Goal: Find specific page/section: Find specific page/section

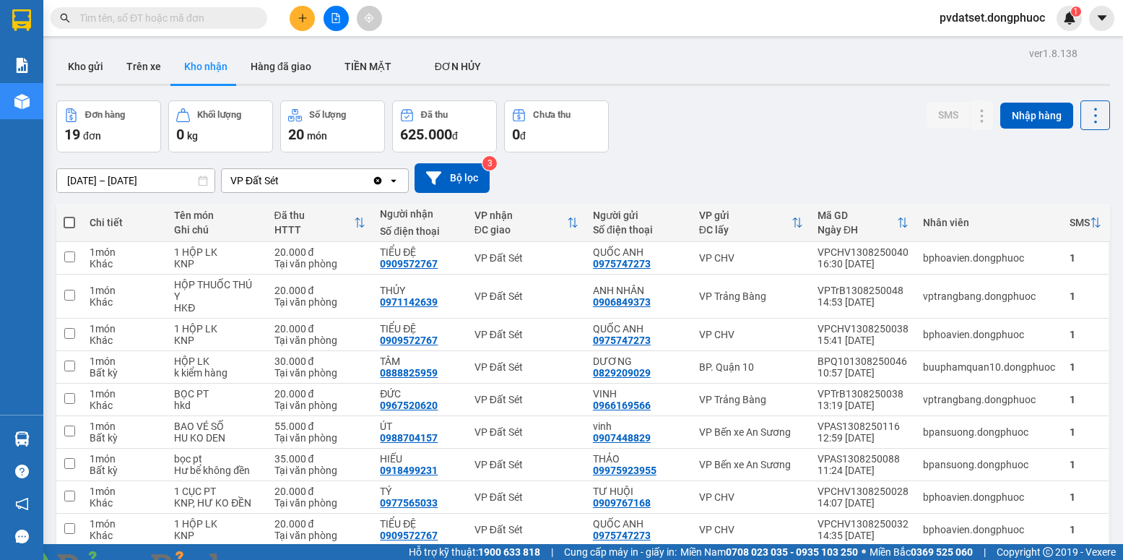
click at [137, 68] on button "Trên xe" at bounding box center [144, 66] width 58 height 35
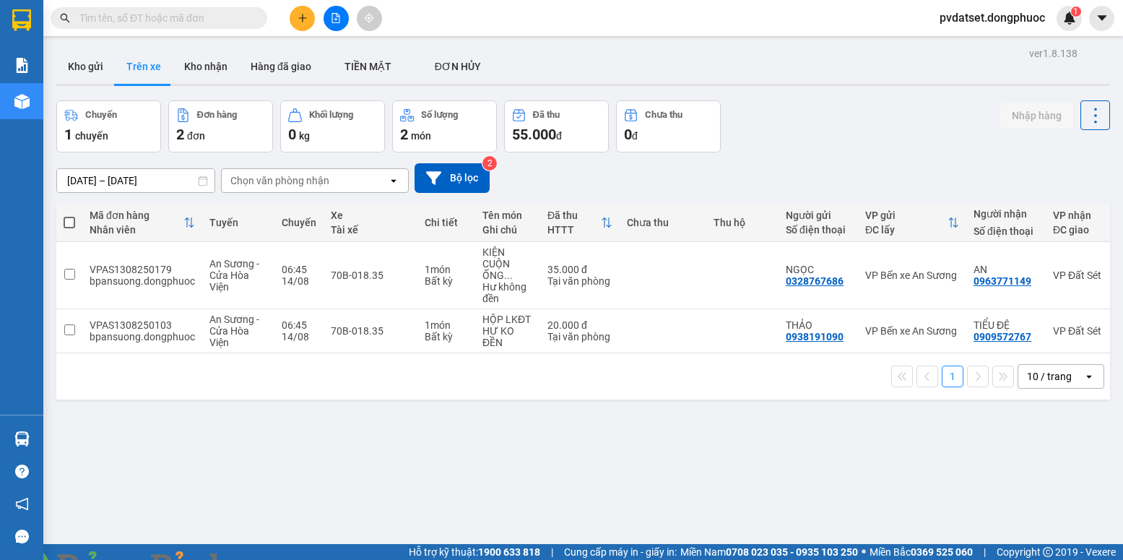
click at [129, 70] on button "Trên xe" at bounding box center [144, 66] width 58 height 35
click at [103, 72] on button "Kho gửi" at bounding box center [85, 66] width 59 height 35
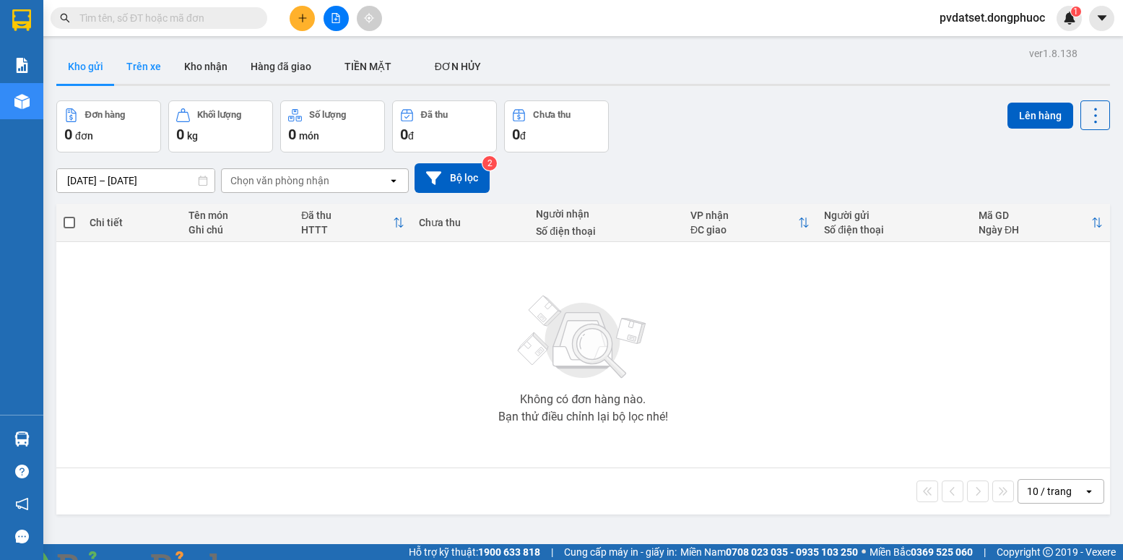
click at [142, 72] on button "Trên xe" at bounding box center [144, 66] width 58 height 35
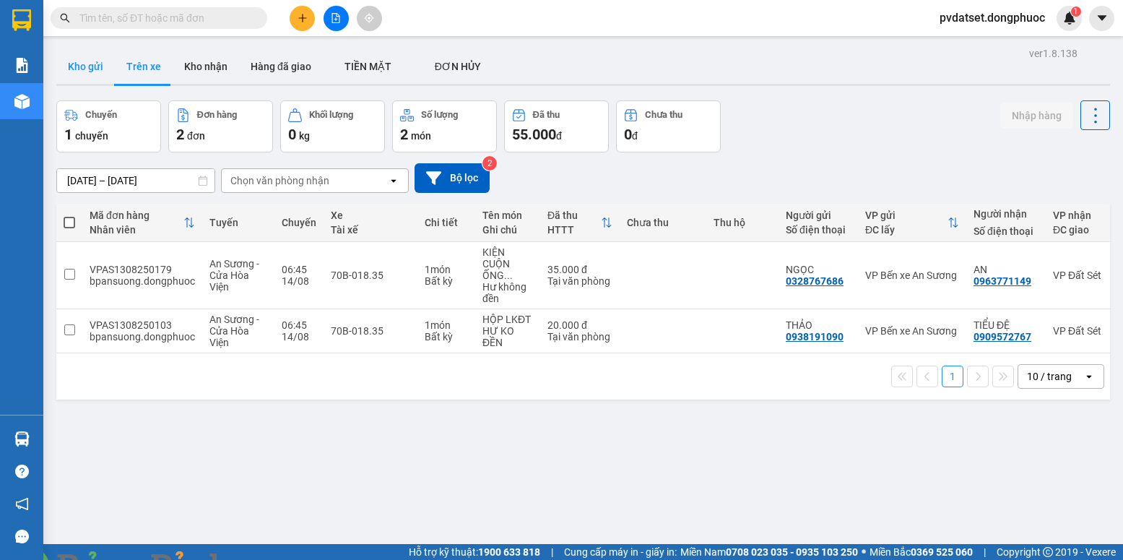
click at [95, 68] on button "Kho gửi" at bounding box center [85, 66] width 59 height 35
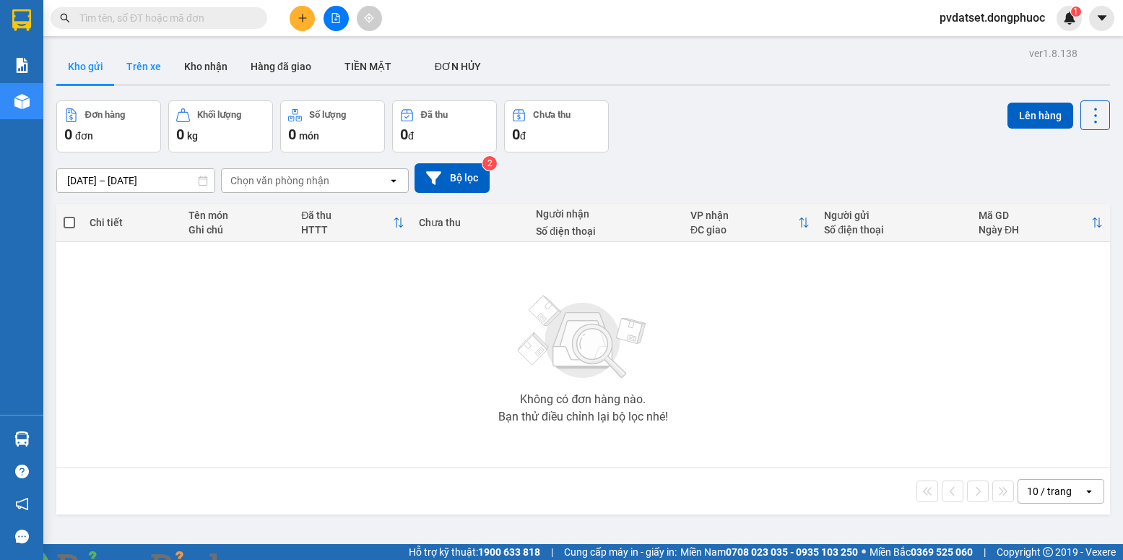
click at [152, 74] on button "Trên xe" at bounding box center [144, 66] width 58 height 35
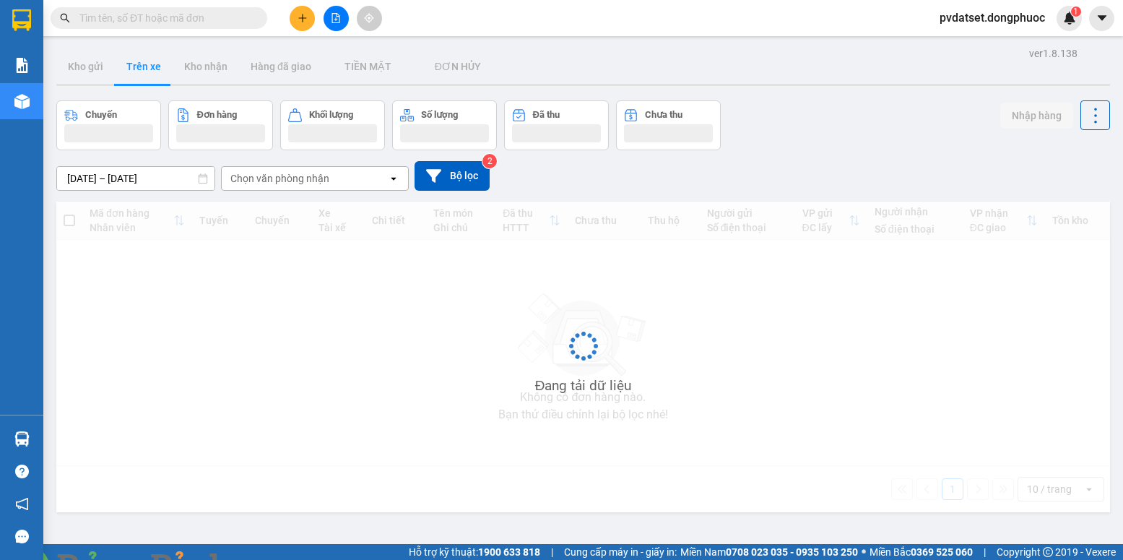
click at [152, 74] on button "Trên xe" at bounding box center [144, 66] width 58 height 35
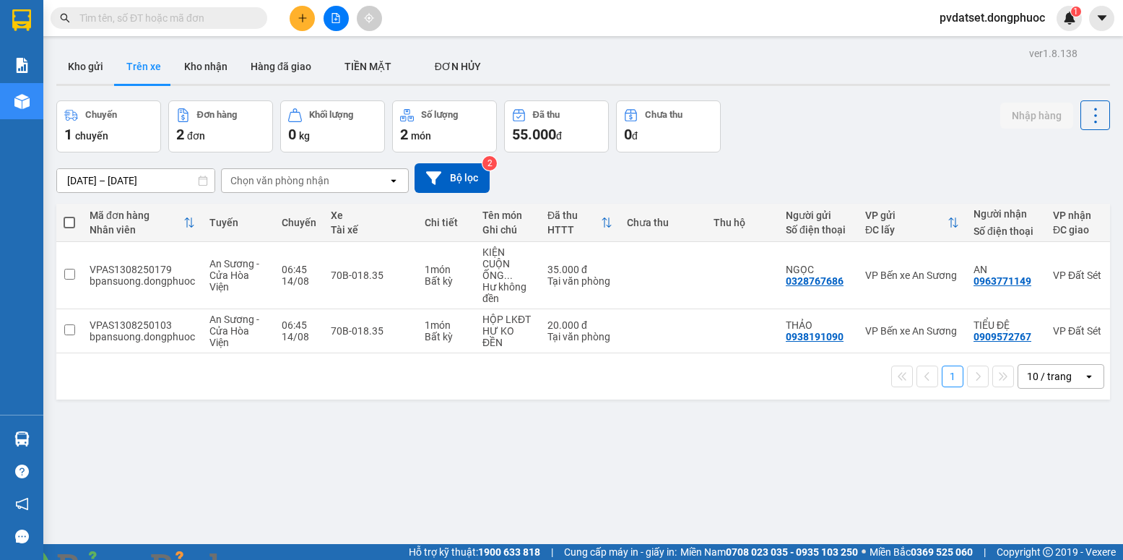
drag, startPoint x: 82, startPoint y: 67, endPoint x: 101, endPoint y: 85, distance: 25.6
click at [82, 67] on button "Kho gửi" at bounding box center [85, 66] width 59 height 35
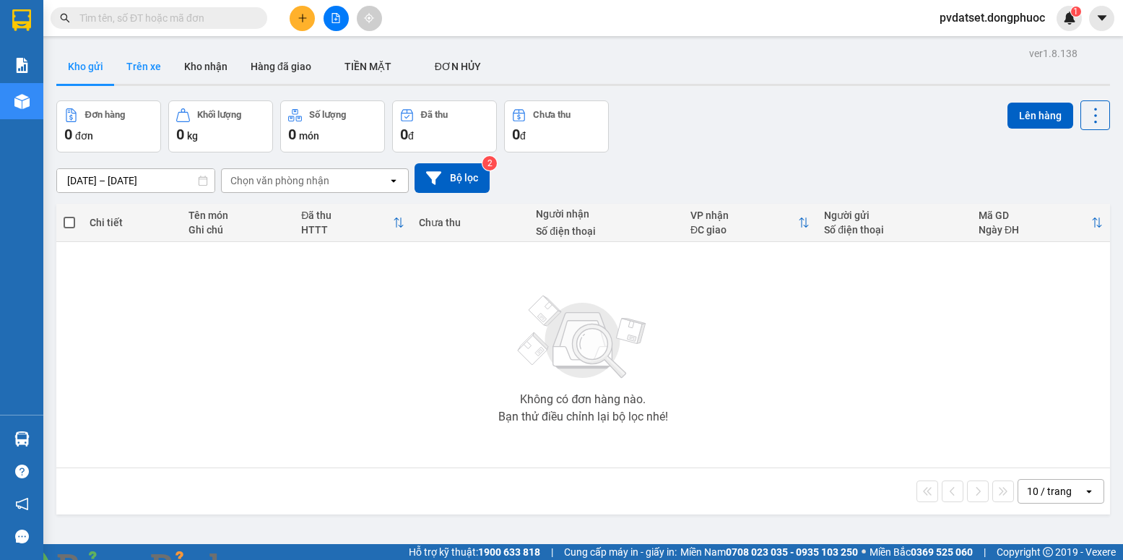
click at [138, 83] on button "Trên xe" at bounding box center [144, 66] width 58 height 35
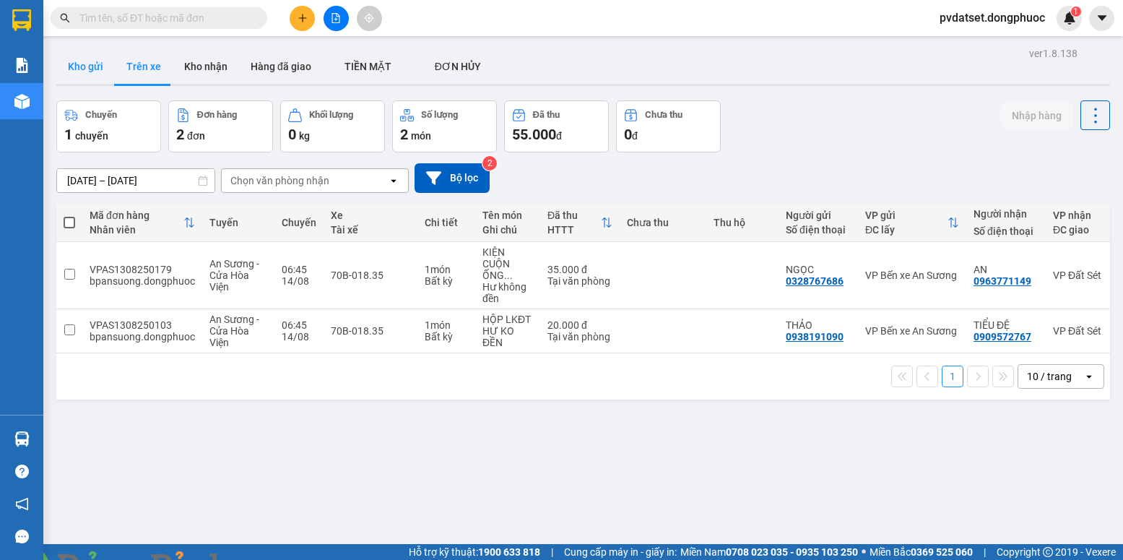
click at [84, 67] on button "Kho gửi" at bounding box center [85, 66] width 59 height 35
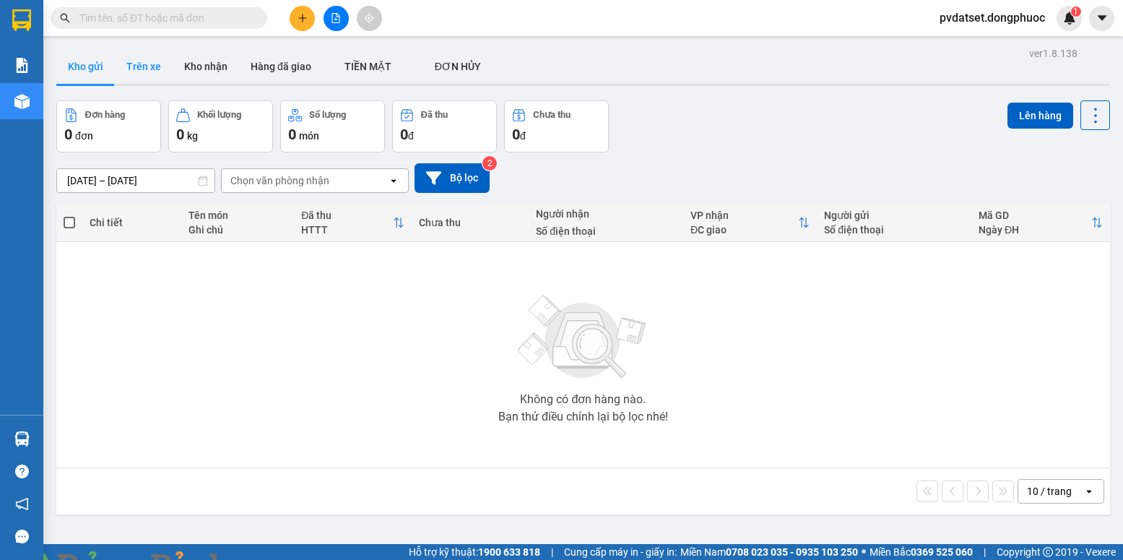
drag, startPoint x: 140, startPoint y: 59, endPoint x: 139, endPoint y: 69, distance: 9.4
click at [140, 65] on button "Trên xe" at bounding box center [144, 66] width 58 height 35
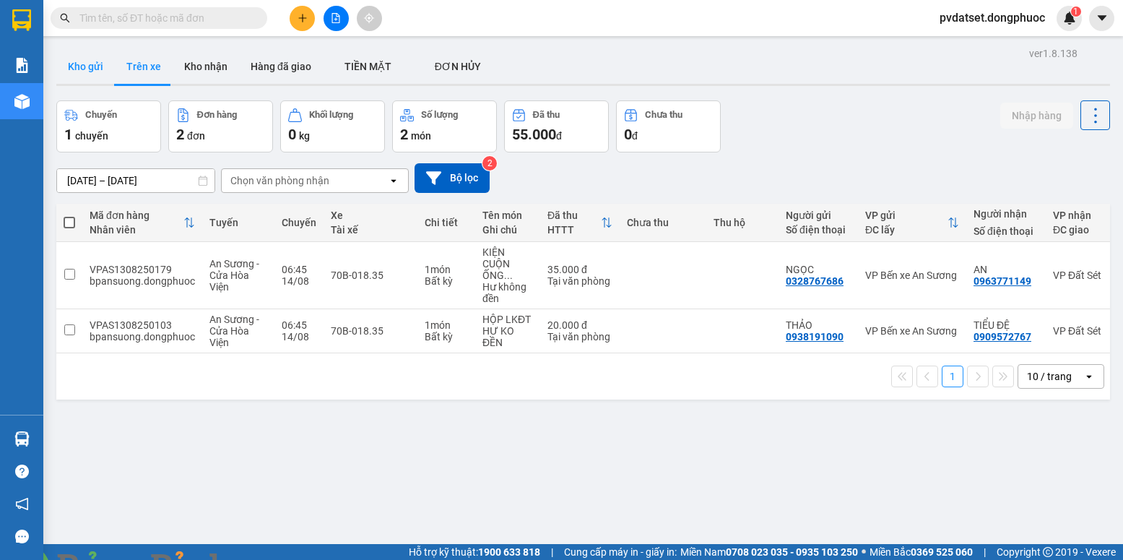
click at [88, 68] on button "Kho gửi" at bounding box center [85, 66] width 59 height 35
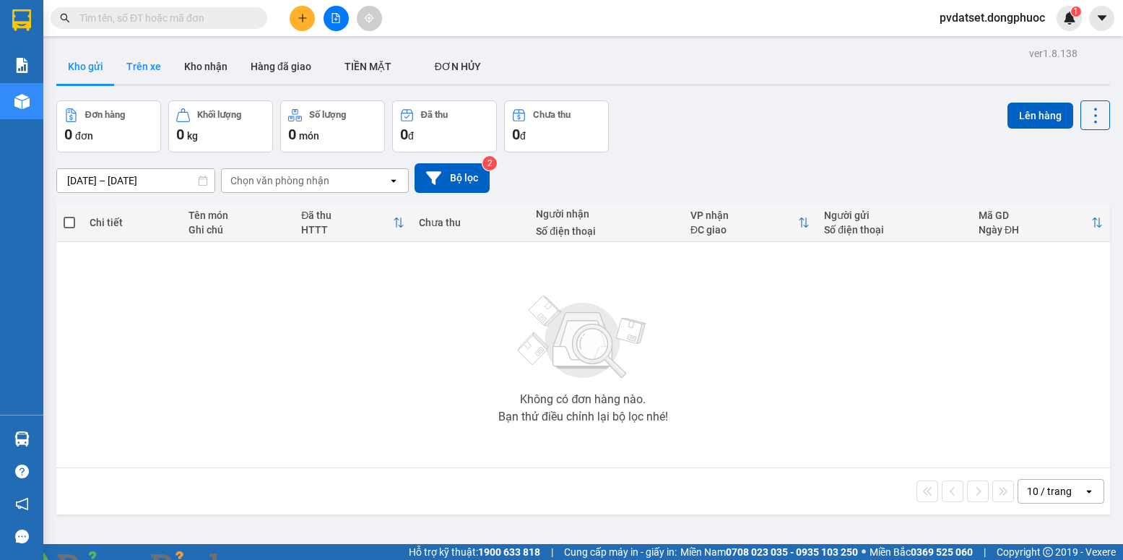
click at [133, 59] on button "Trên xe" at bounding box center [144, 66] width 58 height 35
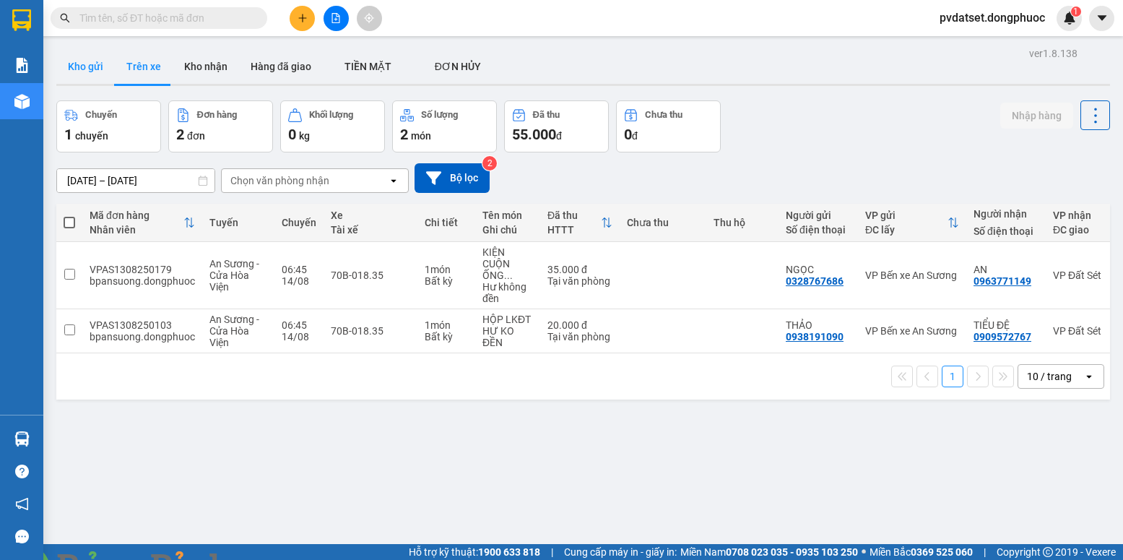
click at [89, 68] on button "Kho gửi" at bounding box center [85, 66] width 59 height 35
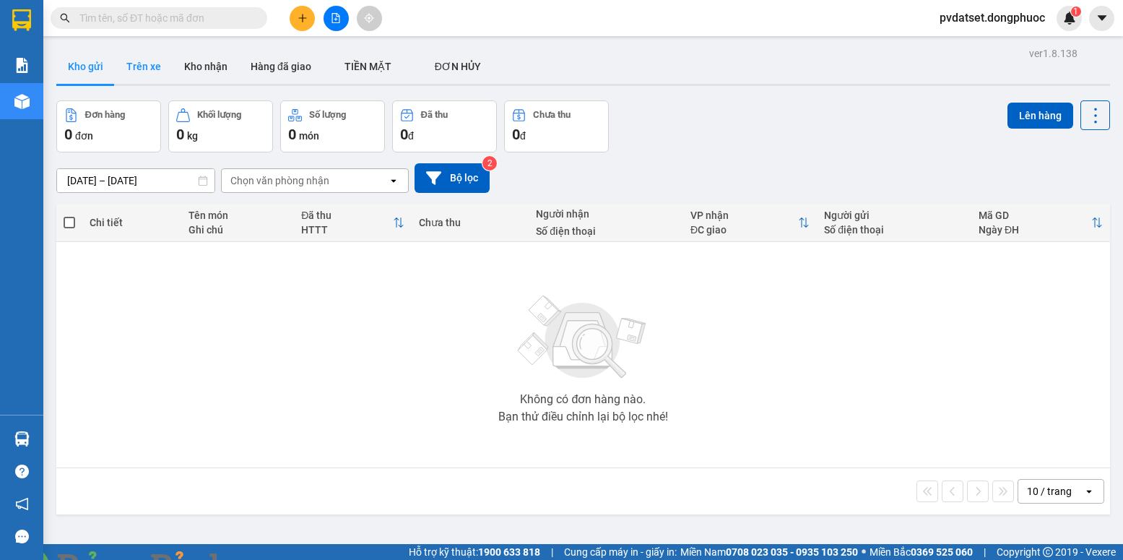
click at [137, 66] on button "Trên xe" at bounding box center [144, 66] width 58 height 35
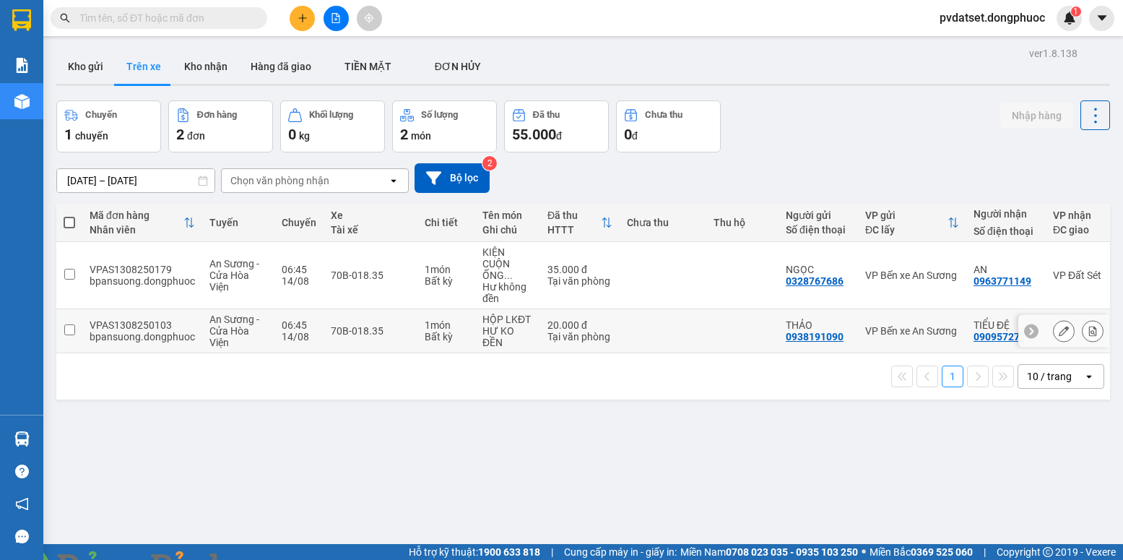
drag, startPoint x: 548, startPoint y: 319, endPoint x: 548, endPoint y: 310, distance: 8.7
click at [548, 314] on td "20.000 đ Tại văn phòng" at bounding box center [579, 331] width 79 height 44
checkbox input "true"
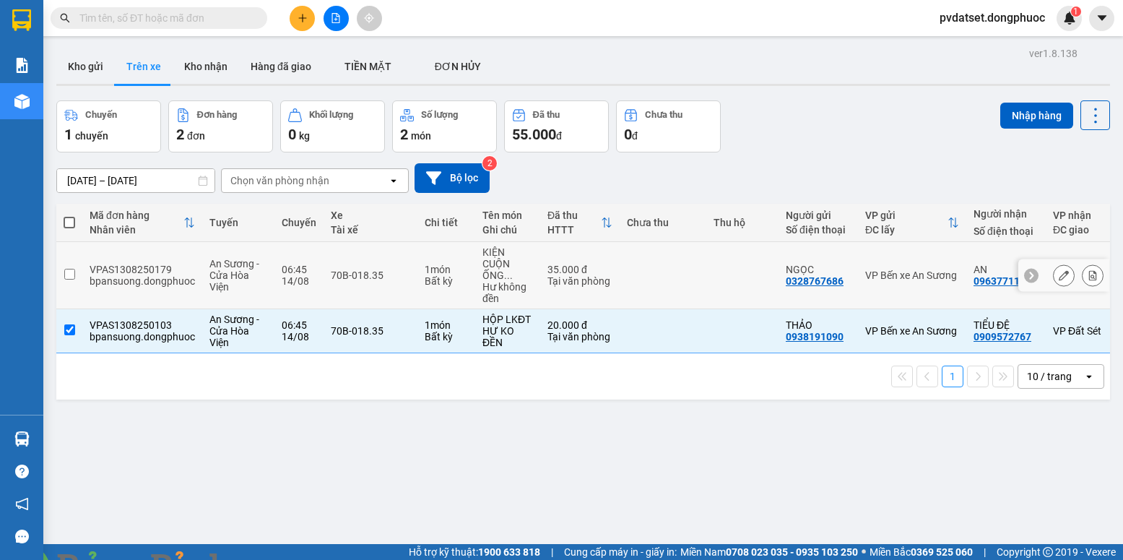
drag, startPoint x: 548, startPoint y: 281, endPoint x: 557, endPoint y: 278, distance: 9.1
click at [550, 280] on div "Tại văn phòng" at bounding box center [580, 281] width 65 height 12
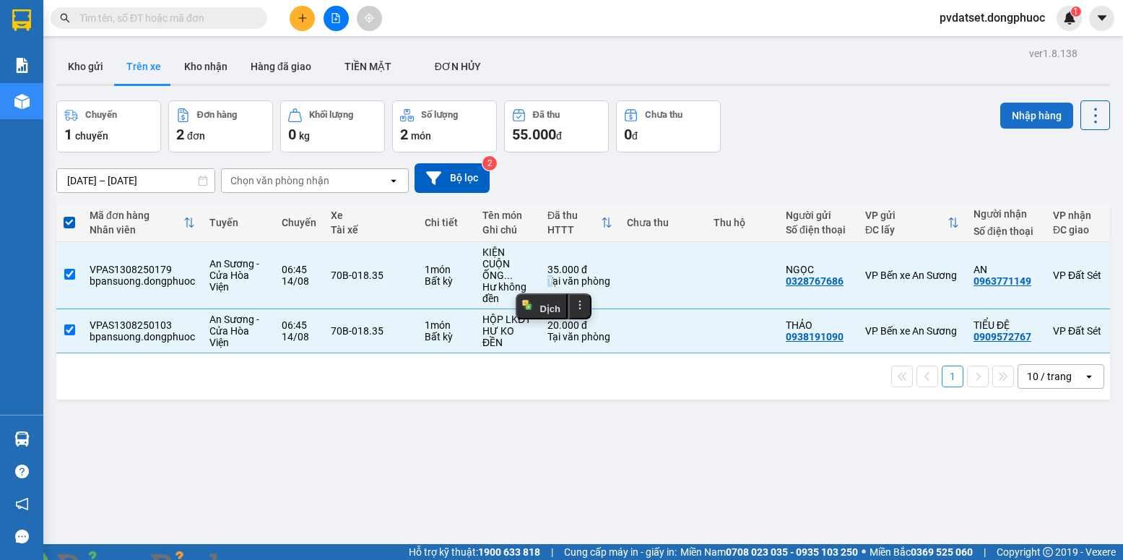
click at [1031, 118] on button "Nhập hàng" at bounding box center [1037, 116] width 73 height 26
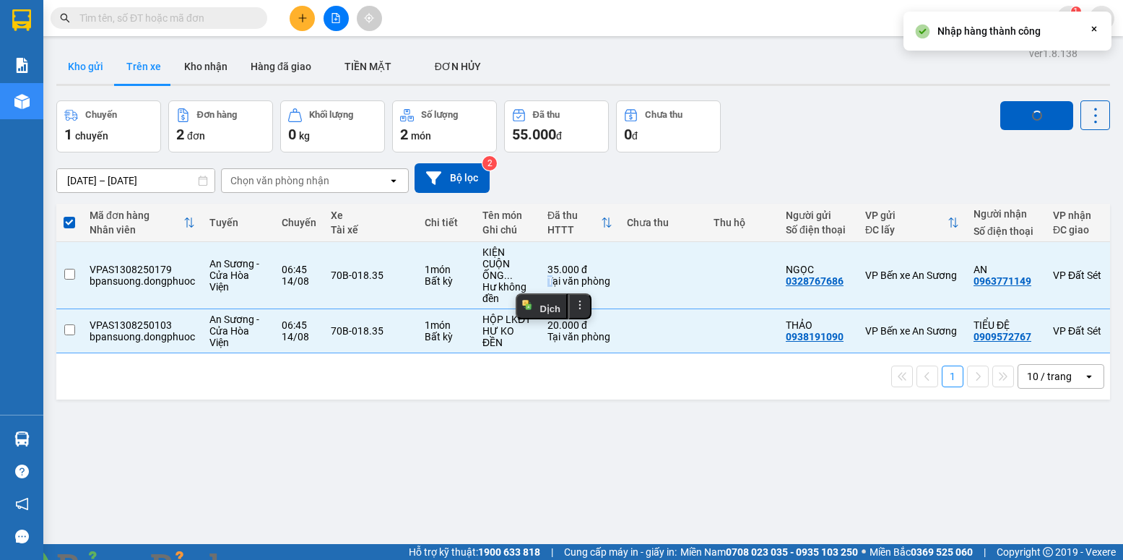
checkbox input "false"
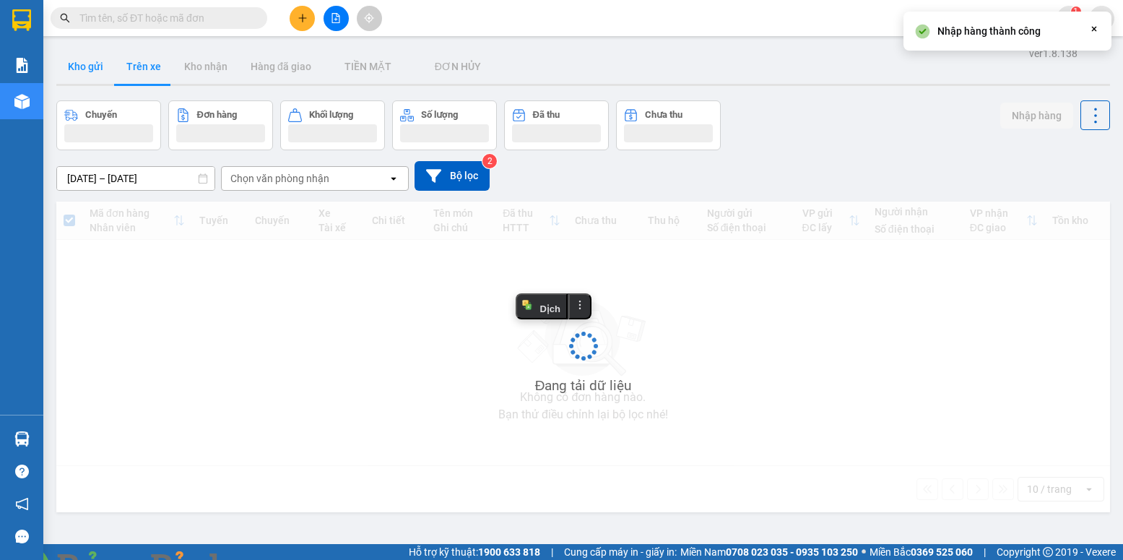
click at [92, 67] on button "Kho gửi" at bounding box center [85, 66] width 59 height 35
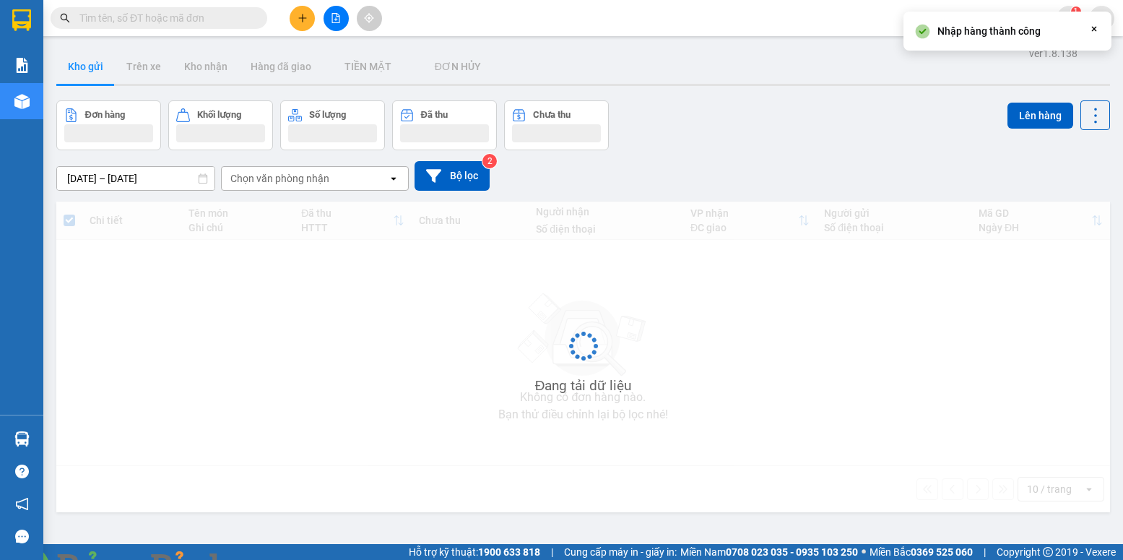
click at [92, 67] on button "Kho gửi" at bounding box center [85, 66] width 59 height 35
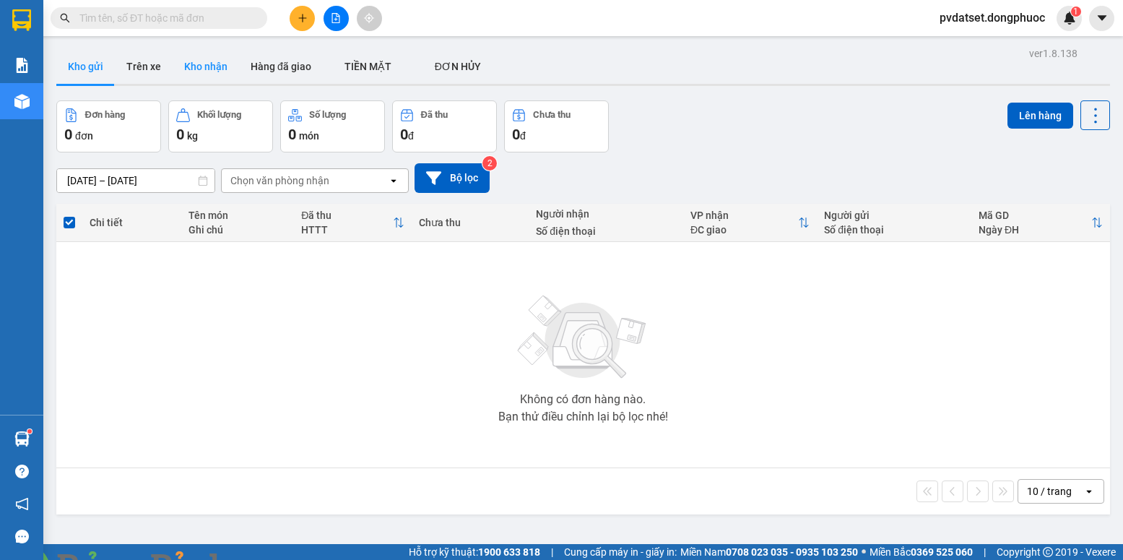
click at [226, 61] on button "Kho nhận" at bounding box center [206, 66] width 66 height 35
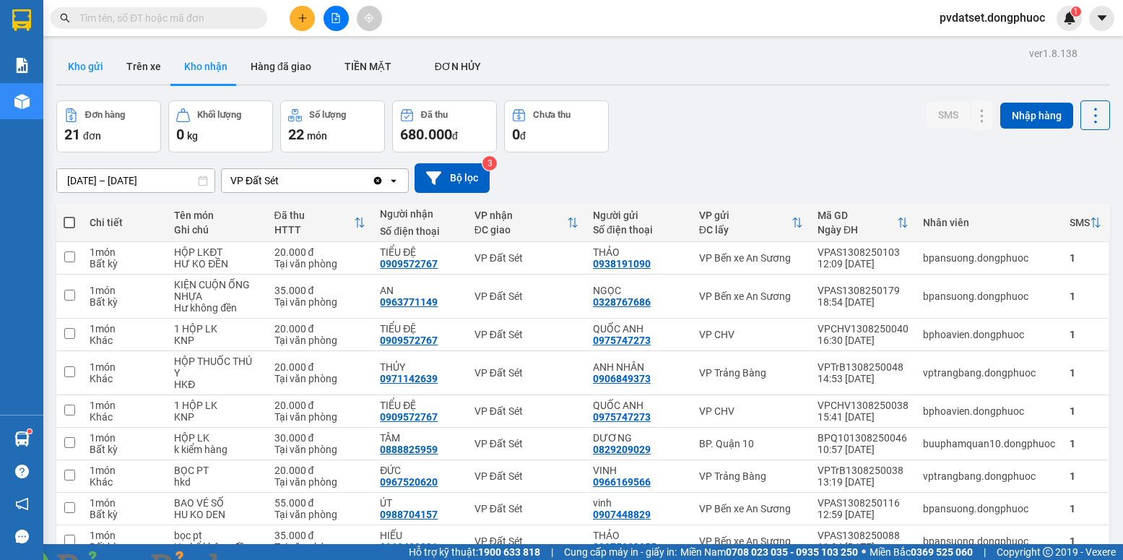
click at [82, 74] on button "Kho gửi" at bounding box center [85, 66] width 59 height 35
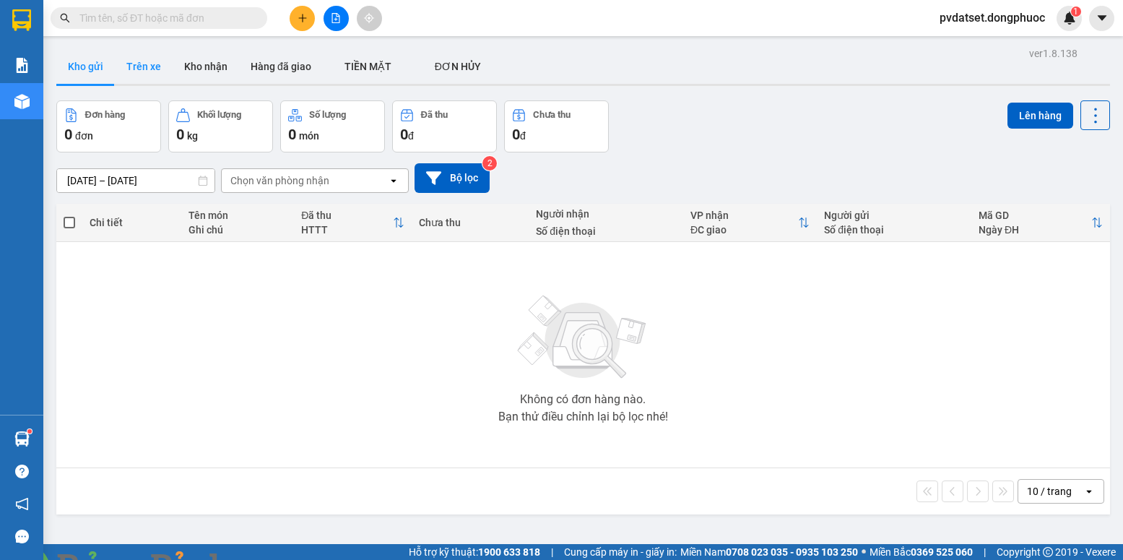
click at [122, 76] on button "Trên xe" at bounding box center [144, 66] width 58 height 35
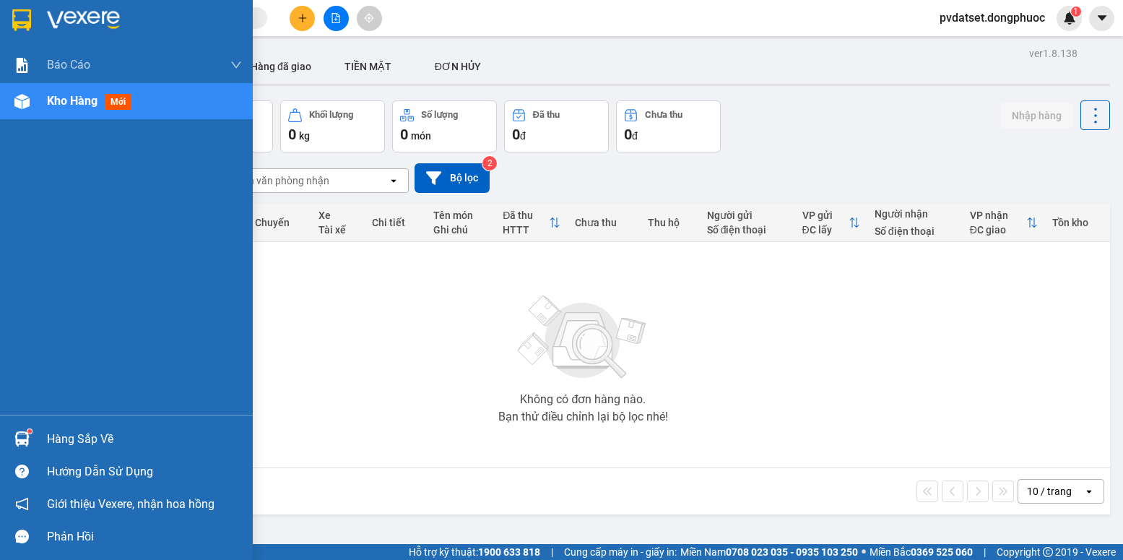
click at [30, 431] on sup at bounding box center [29, 431] width 4 height 4
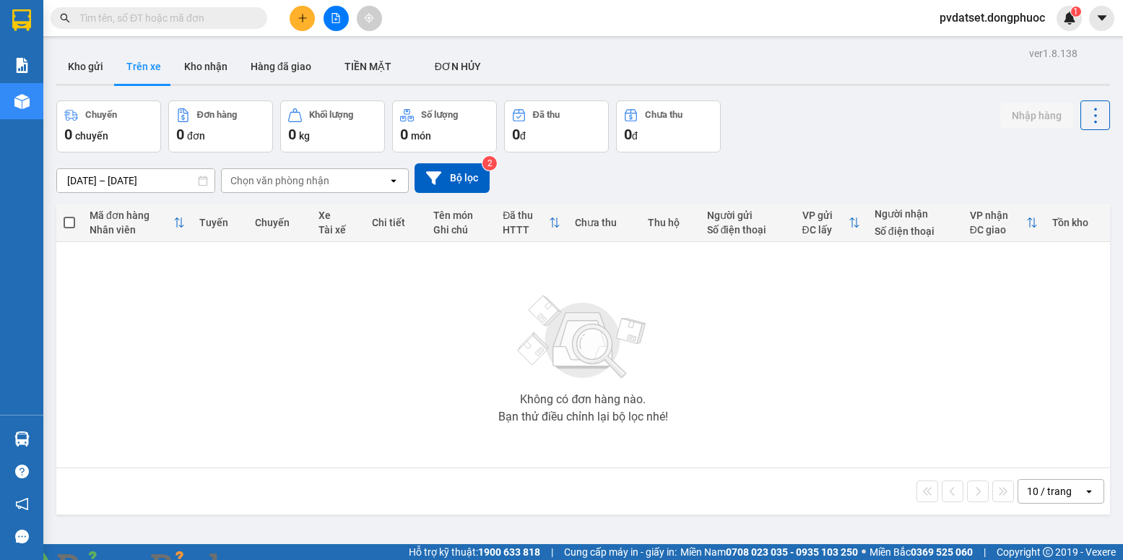
click at [290, 346] on section "Kết quả tìm kiếm ( 0 ) Bộ lọc Ngày tạo đơn gần nhất No Data pvdatset.dongphuoc …" at bounding box center [561, 280] width 1123 height 560
click at [97, 55] on button "Kho gửi" at bounding box center [85, 66] width 59 height 35
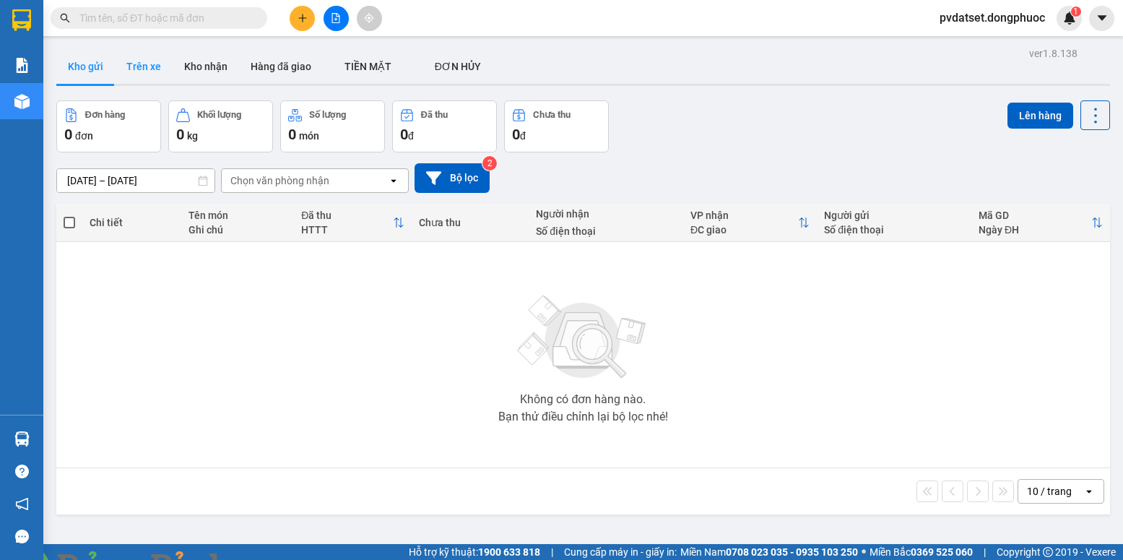
click at [148, 63] on button "Trên xe" at bounding box center [144, 66] width 58 height 35
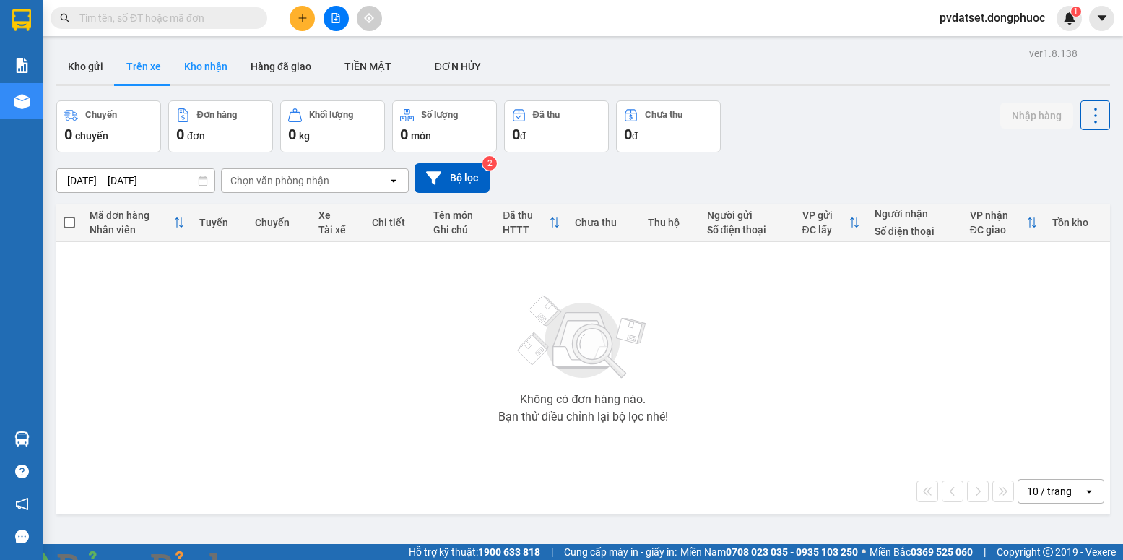
click at [184, 68] on button "Kho nhận" at bounding box center [206, 66] width 66 height 35
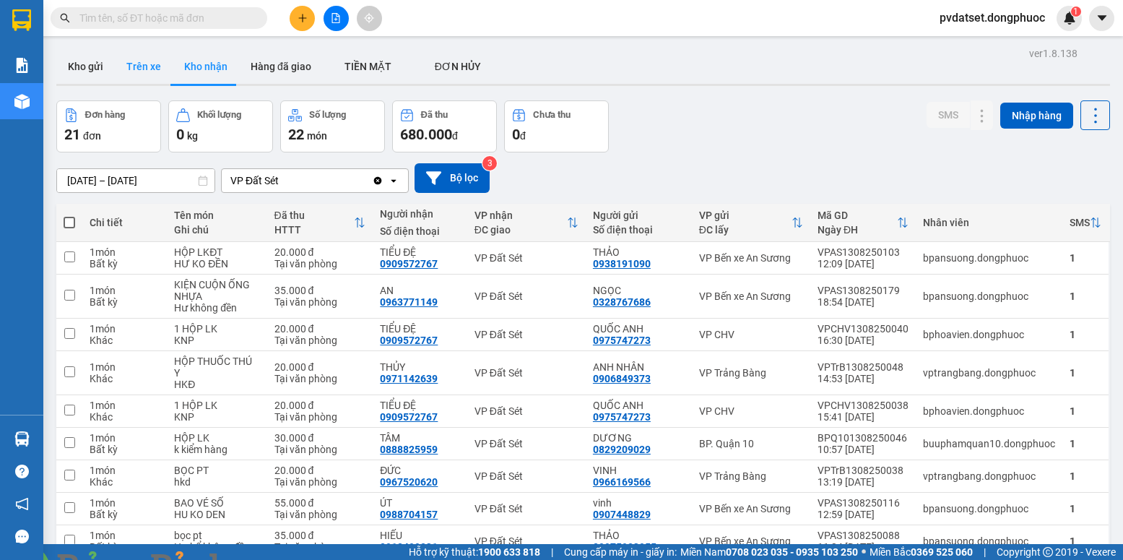
click at [144, 71] on button "Trên xe" at bounding box center [144, 66] width 58 height 35
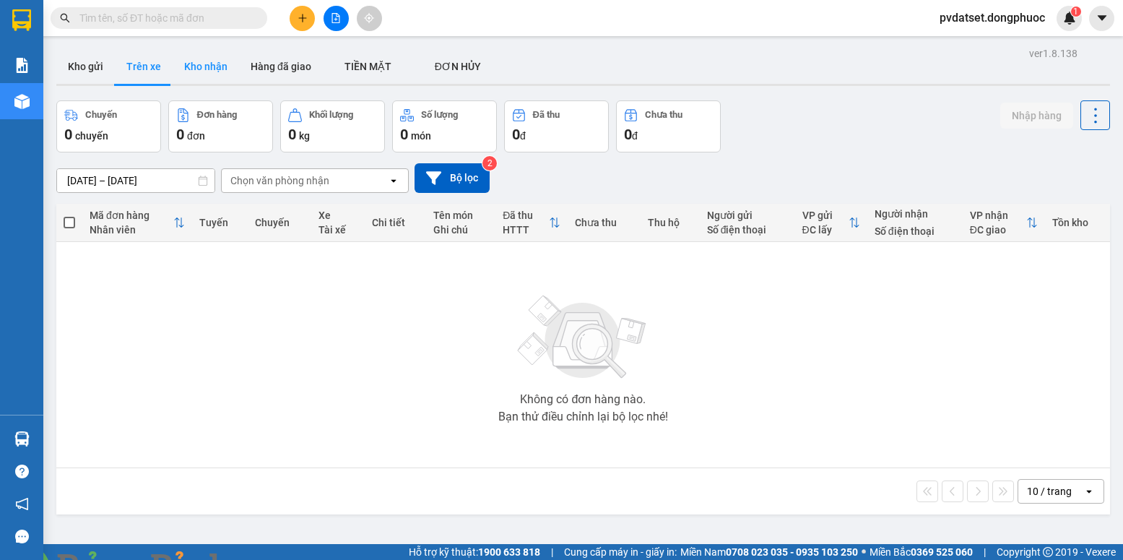
click at [207, 61] on button "Kho nhận" at bounding box center [206, 66] width 66 height 35
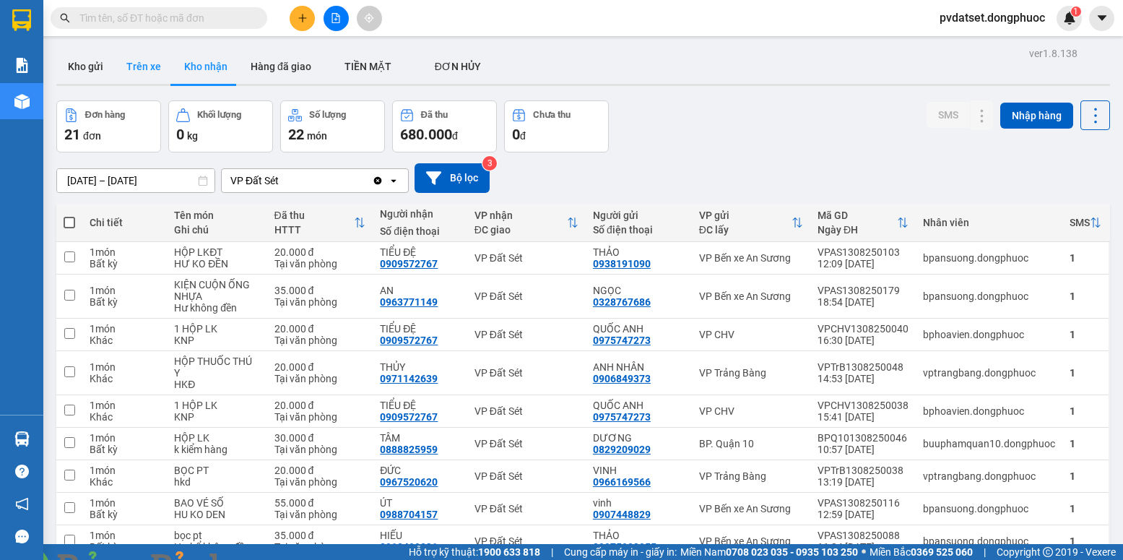
drag, startPoint x: 135, startPoint y: 67, endPoint x: 137, endPoint y: 90, distance: 22.4
click at [135, 69] on button "Trên xe" at bounding box center [144, 66] width 58 height 35
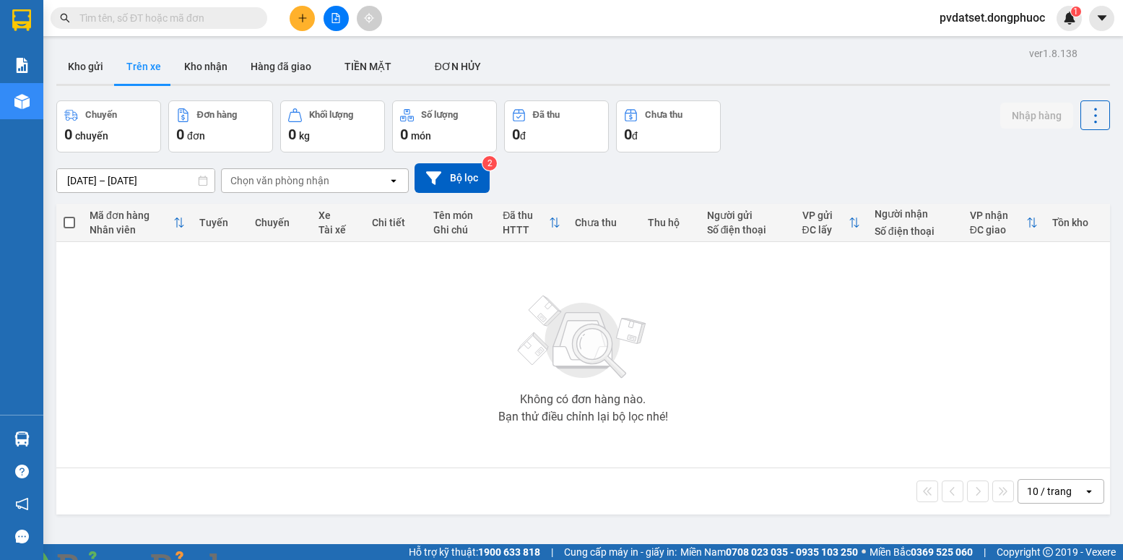
click at [266, 559] on img at bounding box center [261, 568] width 9 height 9
click at [88, 72] on button "Kho gửi" at bounding box center [85, 66] width 59 height 35
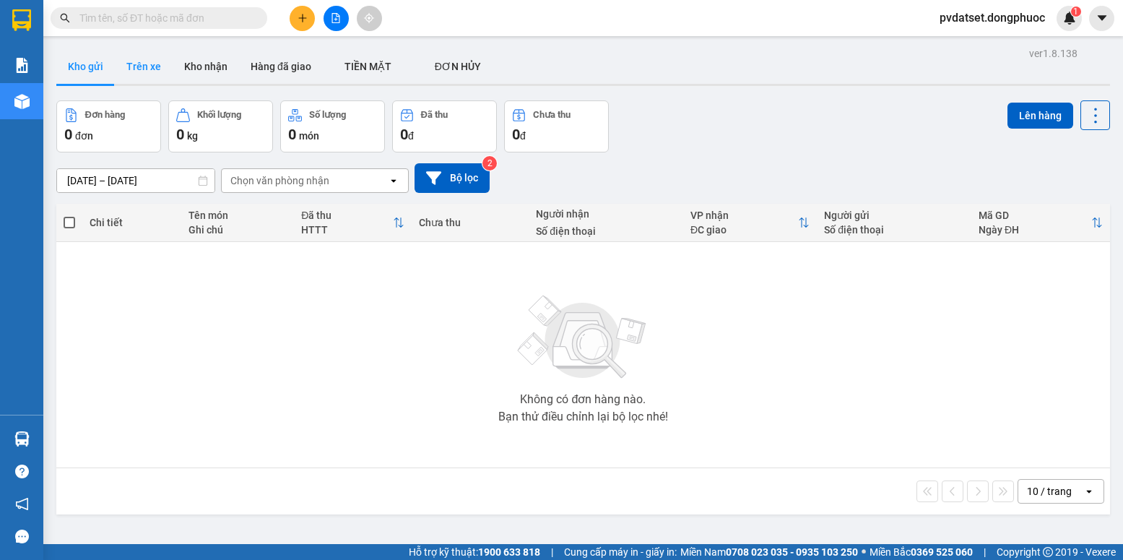
click at [146, 71] on button "Trên xe" at bounding box center [144, 66] width 58 height 35
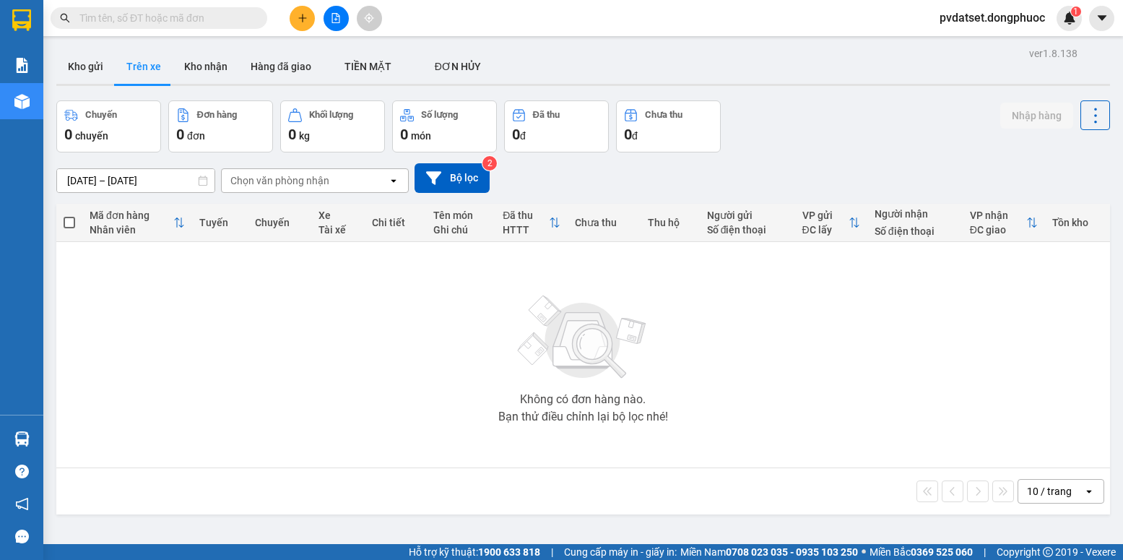
click at [261, 177] on div "Chọn văn phòng nhận" at bounding box center [279, 180] width 99 height 14
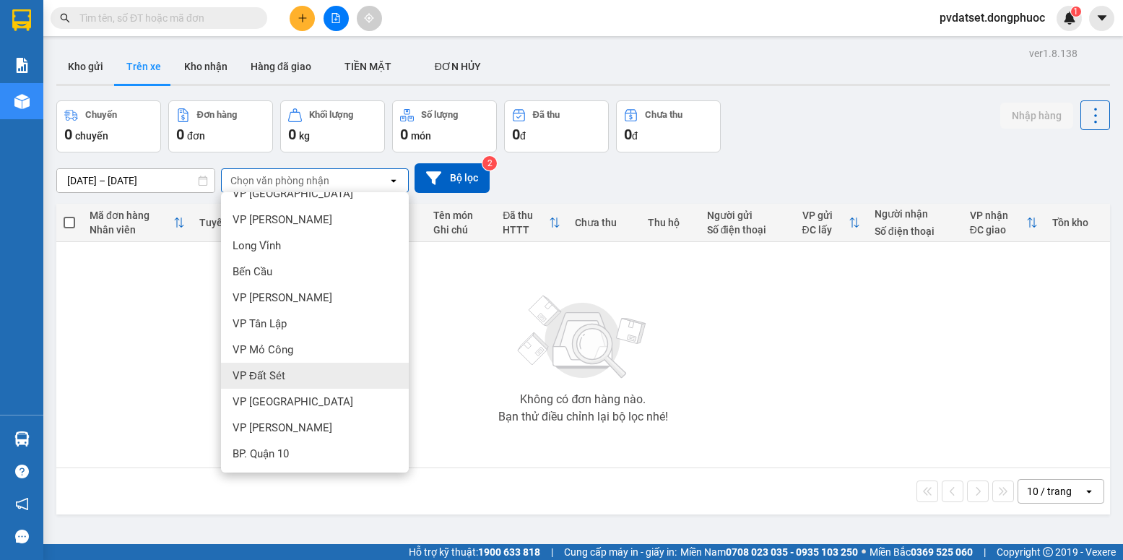
scroll to position [66, 0]
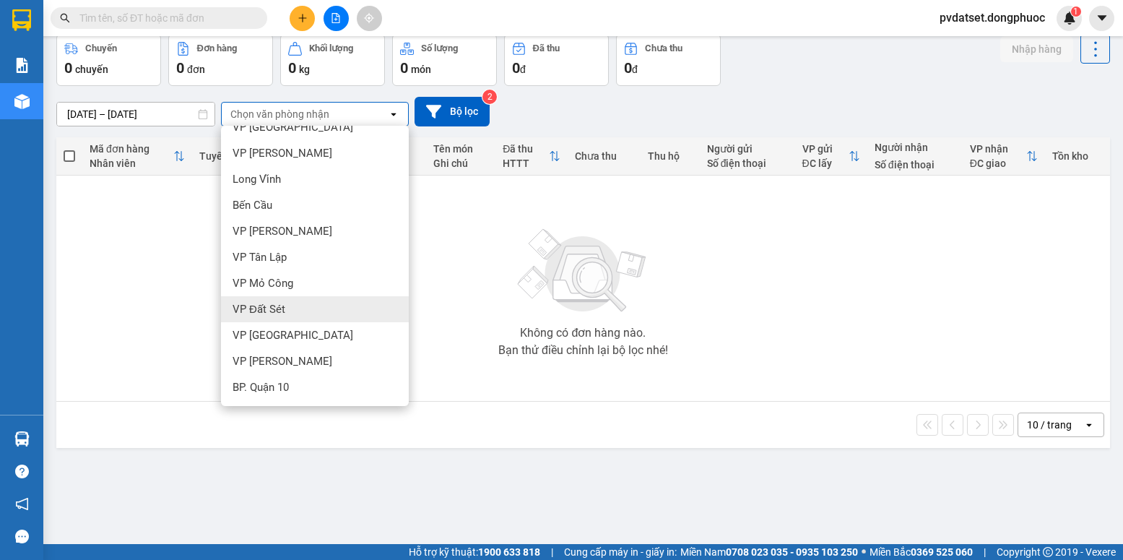
click at [301, 311] on div "VP Đất Sét" at bounding box center [315, 309] width 188 height 26
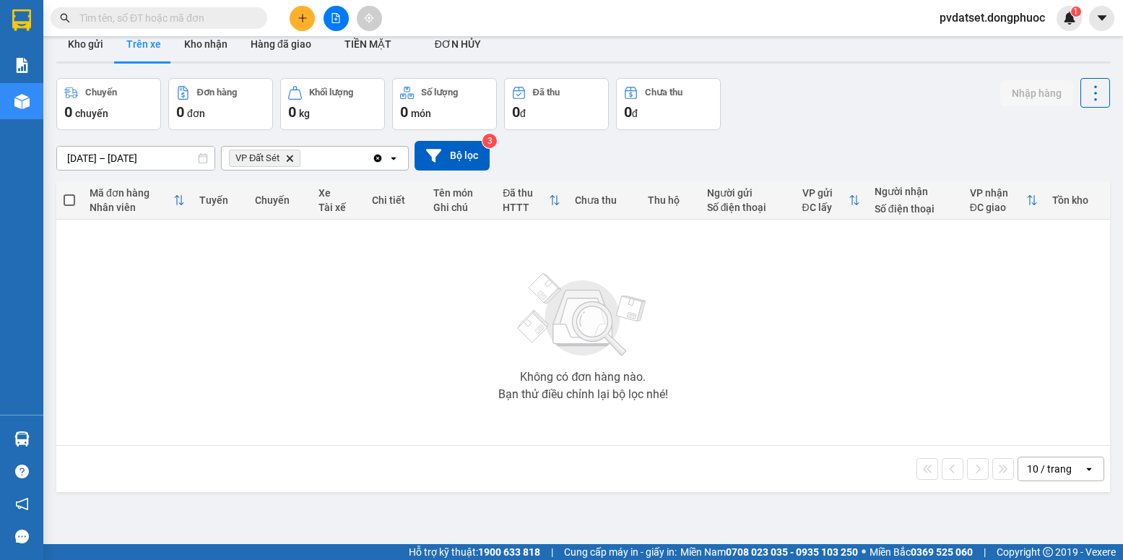
scroll to position [0, 0]
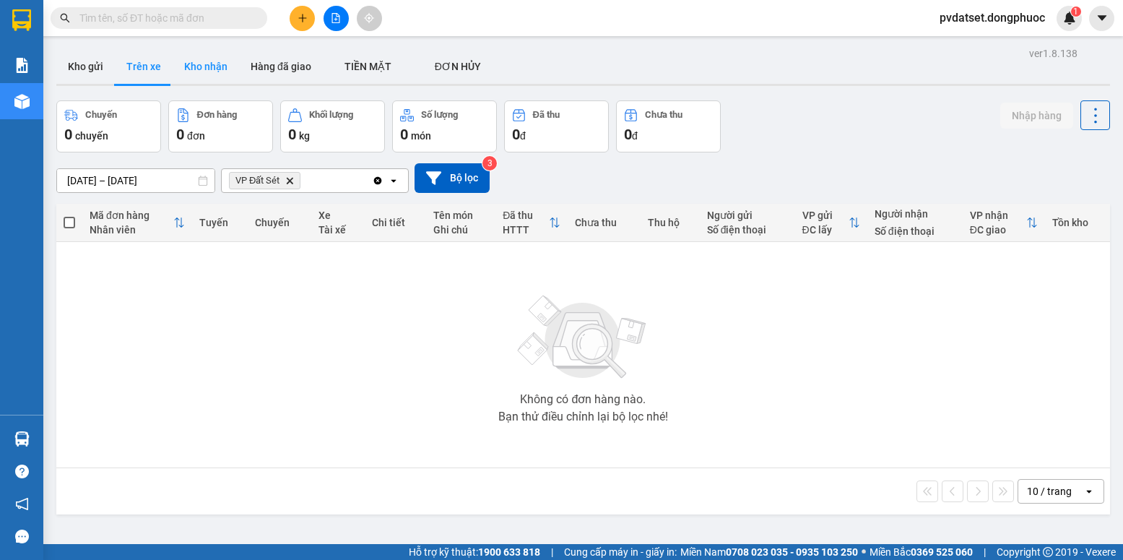
click at [178, 68] on button "Kho nhận" at bounding box center [206, 66] width 66 height 35
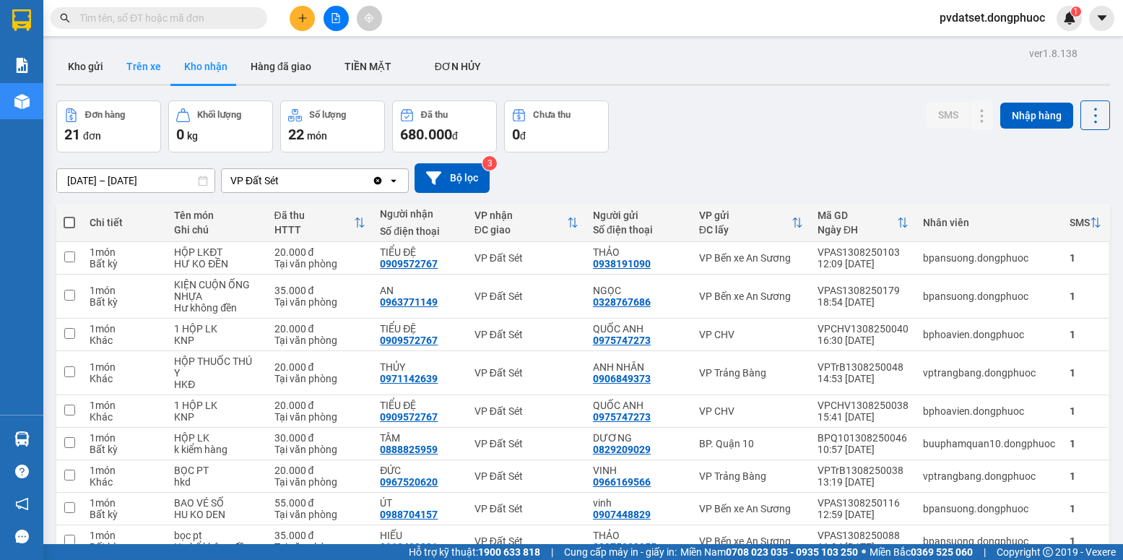
click at [155, 67] on button "Trên xe" at bounding box center [144, 66] width 58 height 35
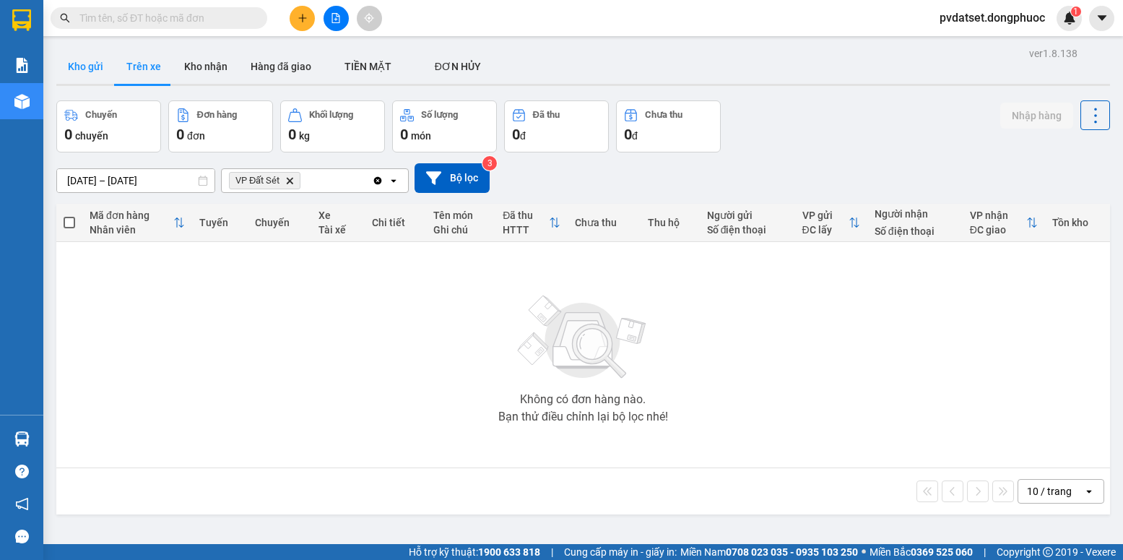
click at [96, 74] on button "Kho gửi" at bounding box center [85, 66] width 59 height 35
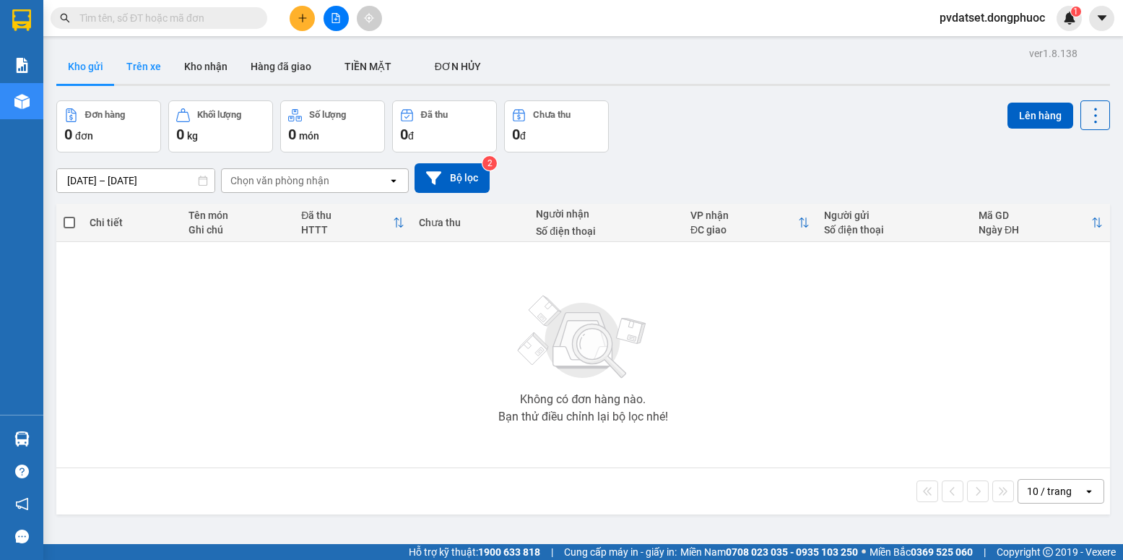
click at [144, 72] on button "Trên xe" at bounding box center [144, 66] width 58 height 35
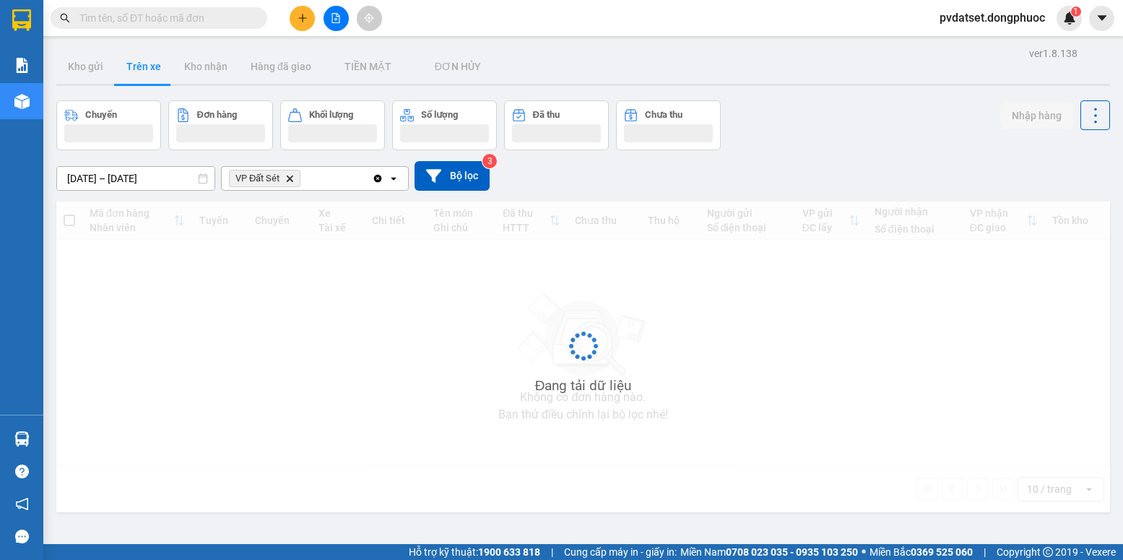
click at [144, 72] on button "Trên xe" at bounding box center [144, 66] width 58 height 35
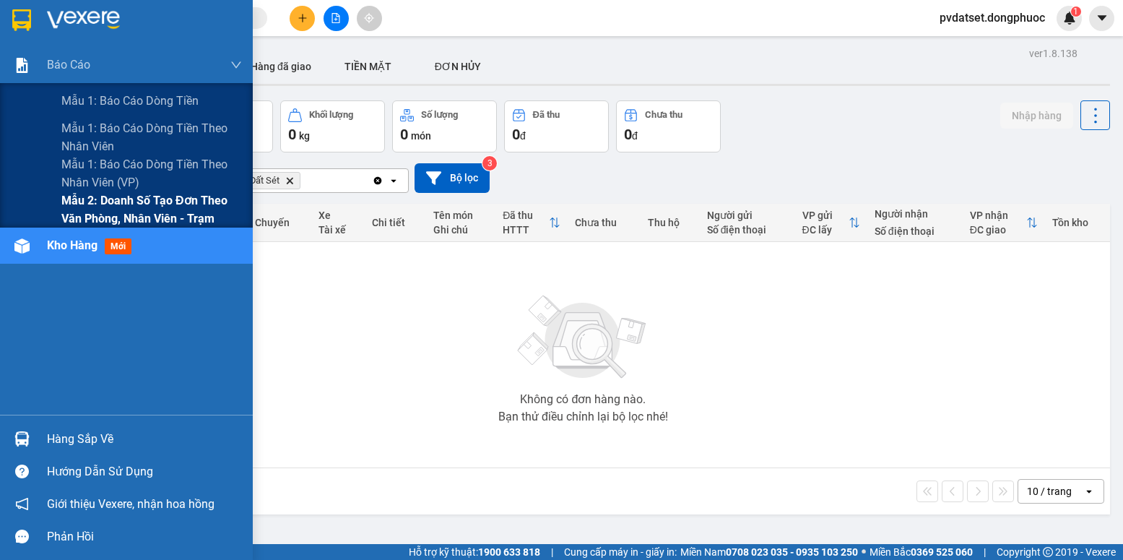
click at [98, 202] on span "Mẫu 2: Doanh số tạo đơn theo Văn phòng, nhân viên - Trạm" at bounding box center [151, 209] width 181 height 36
